Goal: Find specific page/section: Find specific page/section

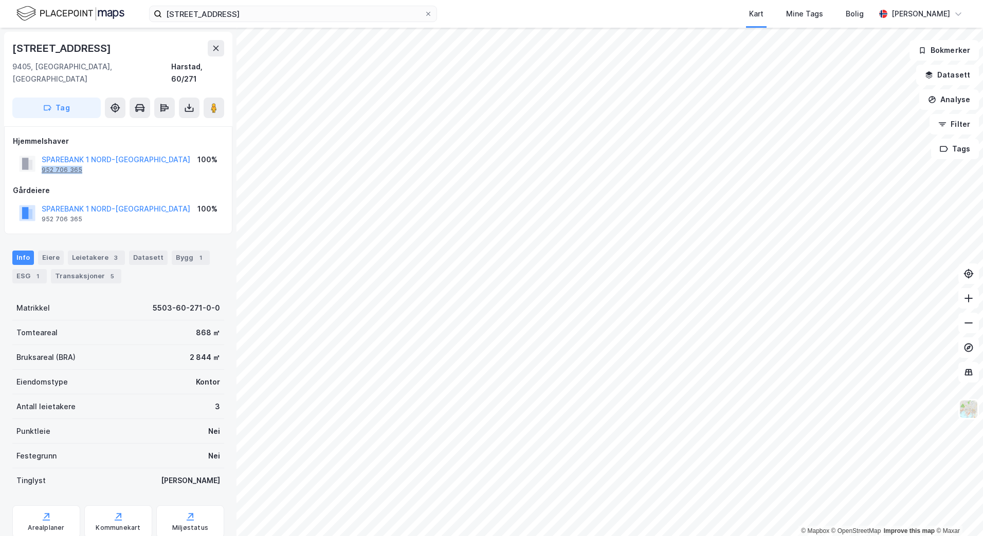
drag, startPoint x: 87, startPoint y: 159, endPoint x: 42, endPoint y: 159, distance: 45.2
click at [42, 159] on div "SPAREBANK 1 NORD-[GEOGRAPHIC_DATA] 952 706 365" at bounding box center [116, 164] width 149 height 21
copy div "952 706 365"
click at [0, 0] on button "SPAREBANK 1 NORD-[GEOGRAPHIC_DATA]" at bounding box center [0, 0] width 0 height 0
